Goal: Task Accomplishment & Management: Manage account settings

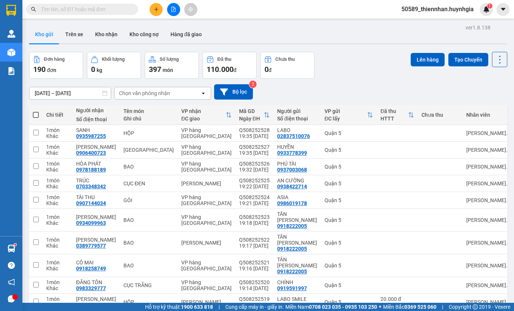
click at [71, 34] on button "Trên xe" at bounding box center [74, 34] width 30 height 18
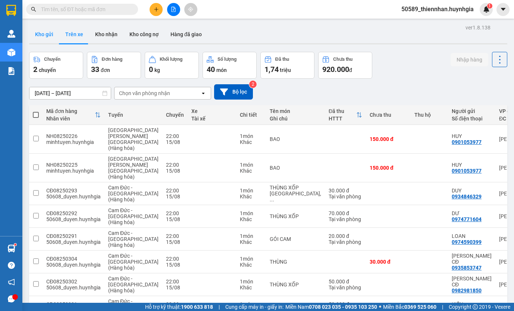
click at [43, 39] on button "Kho gửi" at bounding box center [44, 34] width 30 height 18
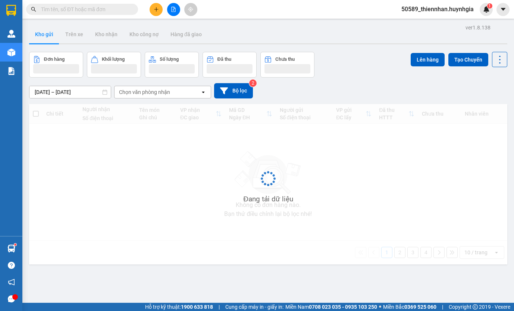
click at [43, 39] on button "Kho gửi" at bounding box center [44, 34] width 30 height 18
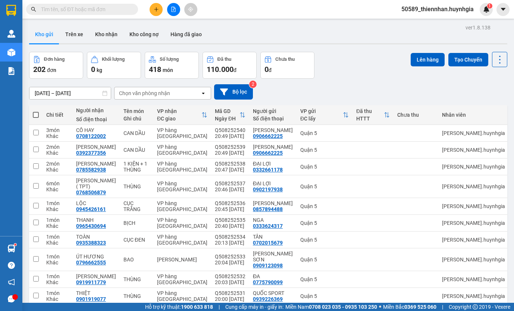
click at [431, 11] on span "50589_thiennhan.huynhgia" at bounding box center [438, 8] width 84 height 9
click at [425, 25] on span "Đăng xuất" at bounding box center [441, 23] width 69 height 8
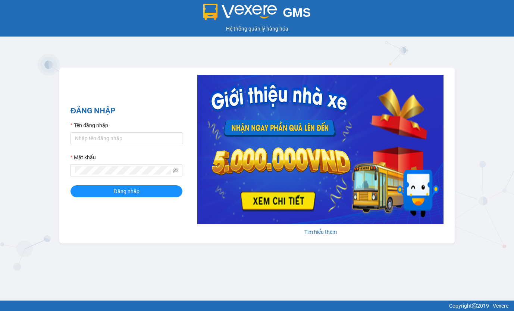
click at [144, 143] on input "Tên đăng nhập" at bounding box center [127, 138] width 112 height 12
type input "thiennhan.huynhgia"
click at [137, 195] on span "Đăng nhập" at bounding box center [126, 191] width 26 height 8
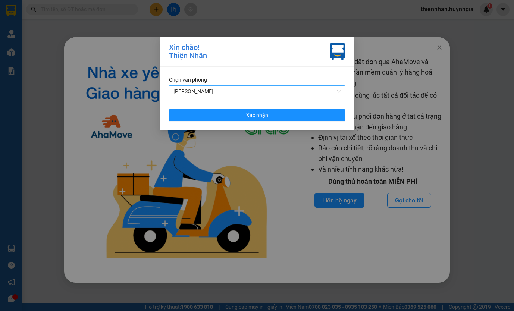
click at [277, 89] on span "[PERSON_NAME]" at bounding box center [257, 91] width 167 height 11
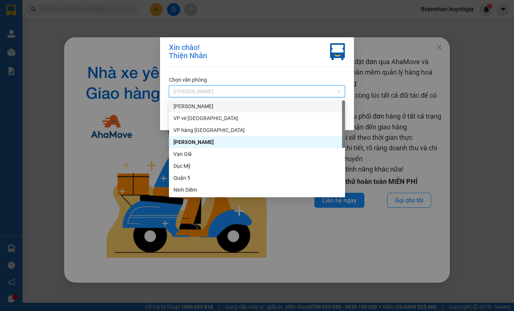
click at [208, 104] on div "[PERSON_NAME]" at bounding box center [257, 106] width 167 height 8
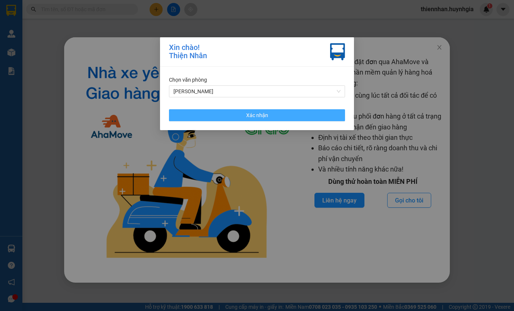
click at [222, 116] on button "Xác nhận" at bounding box center [257, 115] width 176 height 12
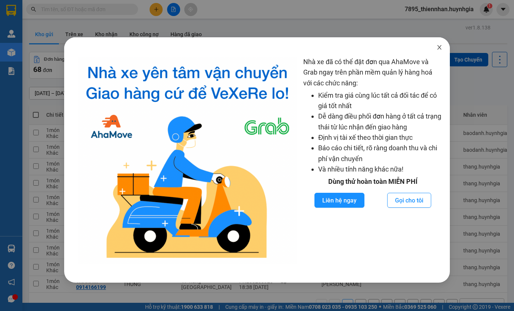
click at [441, 48] on icon "close" at bounding box center [440, 47] width 6 height 6
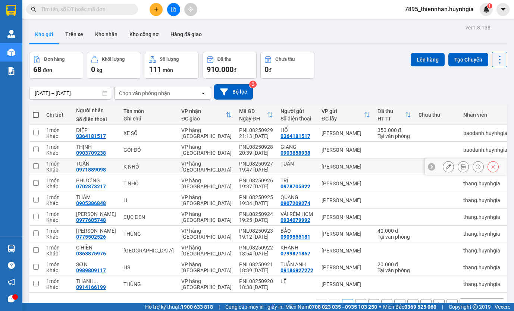
scroll to position [34, 0]
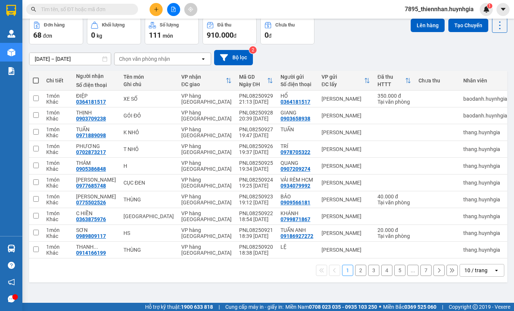
click at [494, 271] on icon "open" at bounding box center [497, 271] width 6 height 6
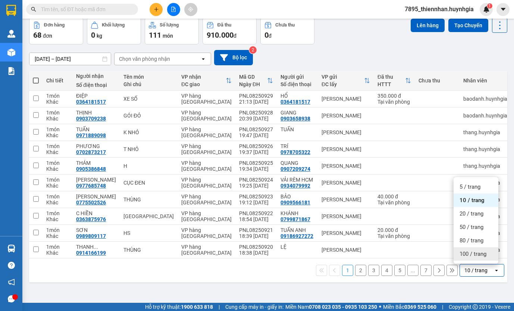
click at [479, 256] on span "100 / trang" at bounding box center [473, 253] width 27 height 7
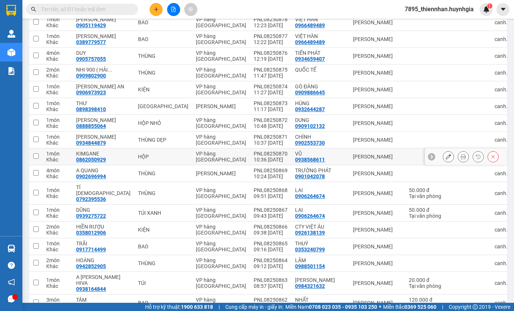
scroll to position [1001, 0]
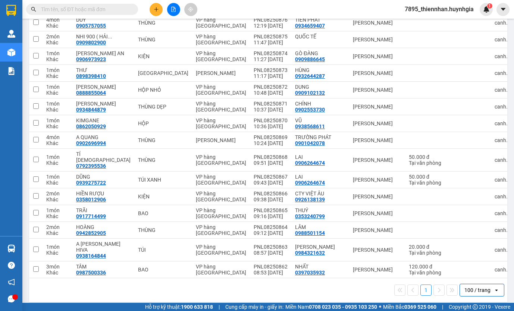
click at [434, 11] on span "7895_thiennhan.huynhgia" at bounding box center [439, 8] width 81 height 9
click at [443, 23] on span "Đăng xuất" at bounding box center [442, 23] width 65 height 8
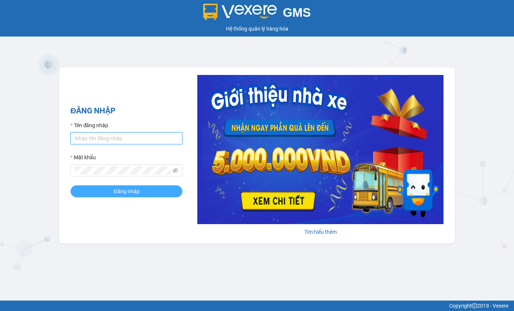
type input "thiennhan.huynhgia"
click at [150, 193] on button "Đăng nhập" at bounding box center [127, 191] width 112 height 12
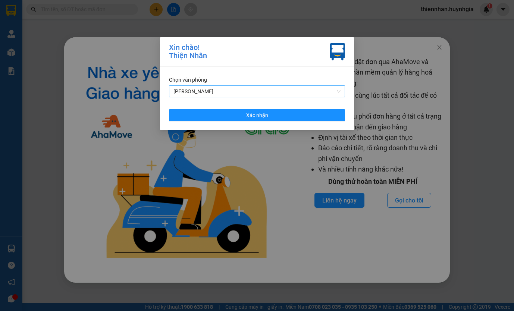
click at [264, 89] on span "[PERSON_NAME]" at bounding box center [257, 91] width 167 height 11
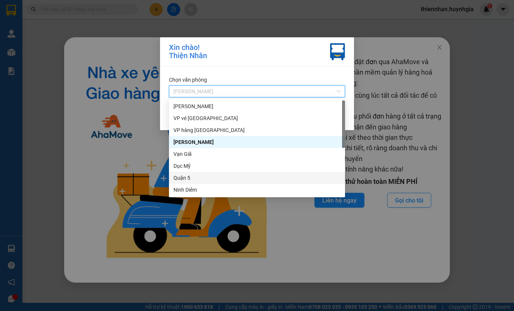
click at [211, 180] on div "Quận 5" at bounding box center [257, 178] width 167 height 8
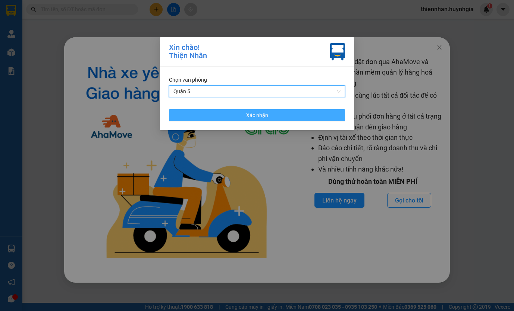
click at [303, 116] on button "Xác nhận" at bounding box center [257, 115] width 176 height 12
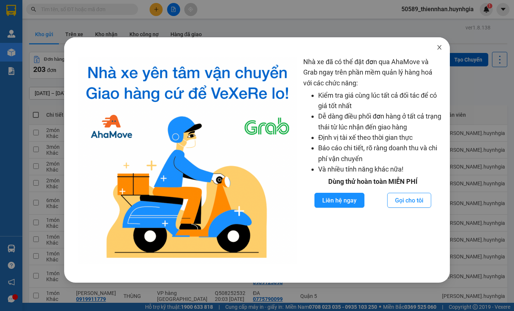
click at [439, 46] on icon "close" at bounding box center [439, 47] width 4 height 4
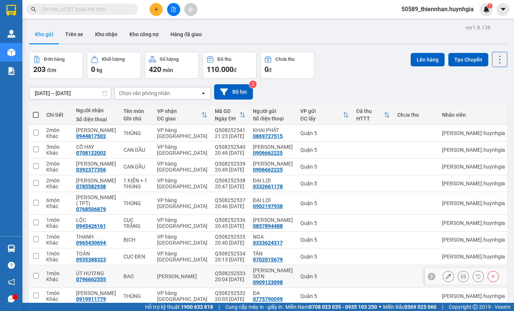
scroll to position [34, 0]
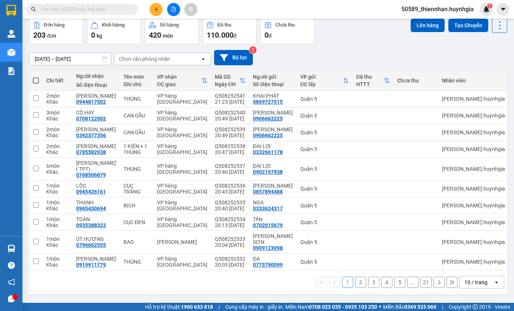
click at [475, 277] on div "10 / trang" at bounding box center [477, 283] width 34 height 12
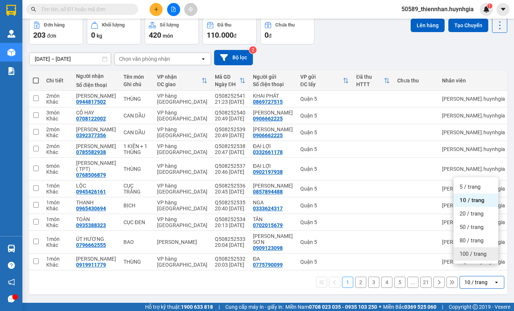
click at [477, 256] on span "100 / trang" at bounding box center [473, 253] width 27 height 7
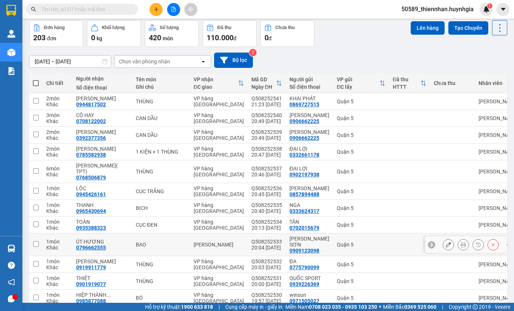
scroll to position [0, 0]
